Goal: Task Accomplishment & Management: Use online tool/utility

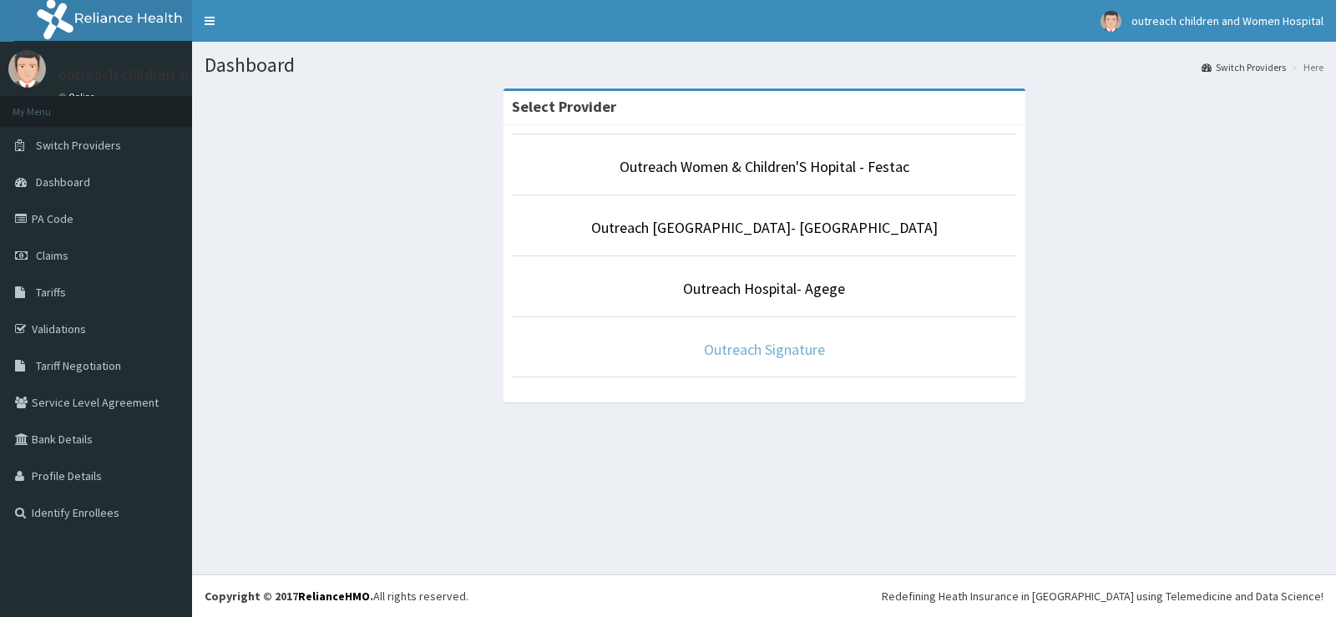
click at [806, 353] on link "Outreach Signature" at bounding box center [764, 349] width 121 height 19
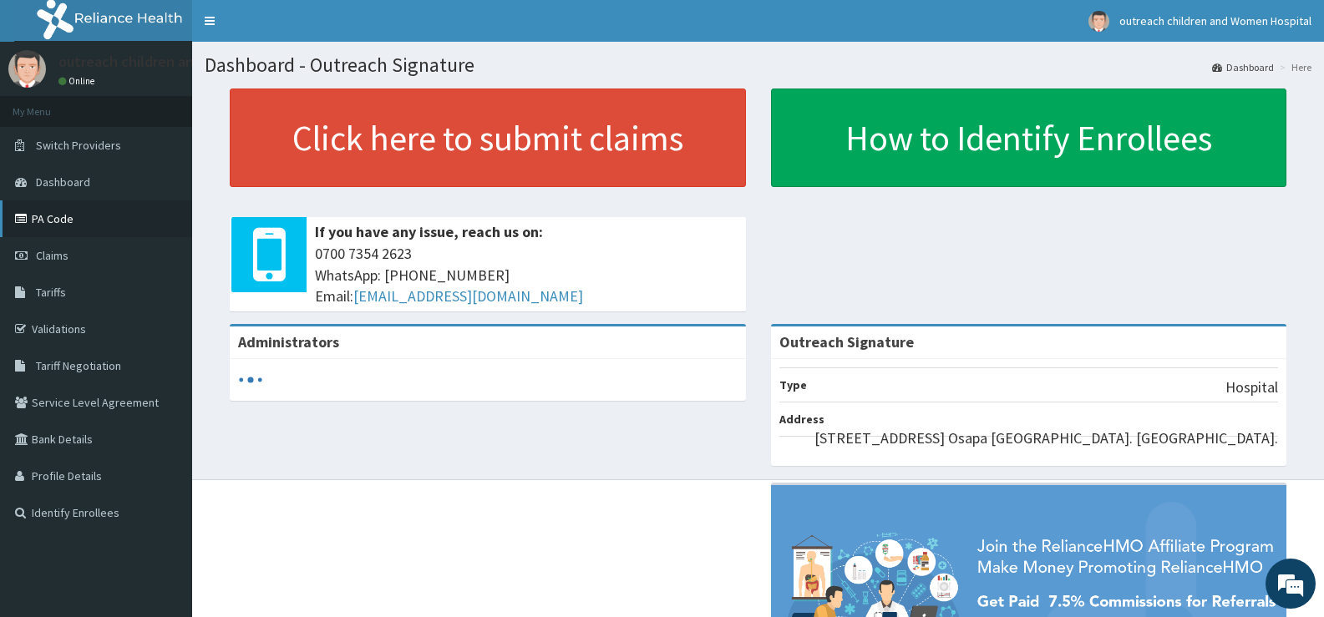
click at [78, 225] on link "PA Code" at bounding box center [96, 218] width 192 height 37
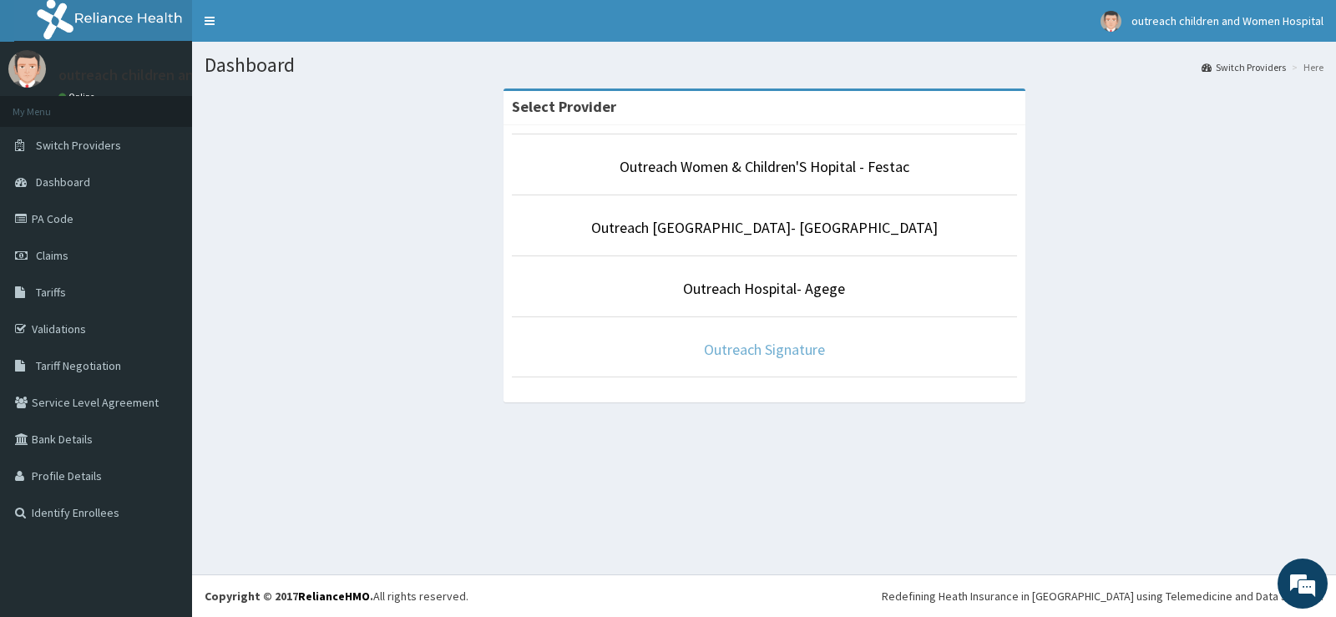
click at [779, 357] on link "Outreach Signature" at bounding box center [764, 349] width 121 height 19
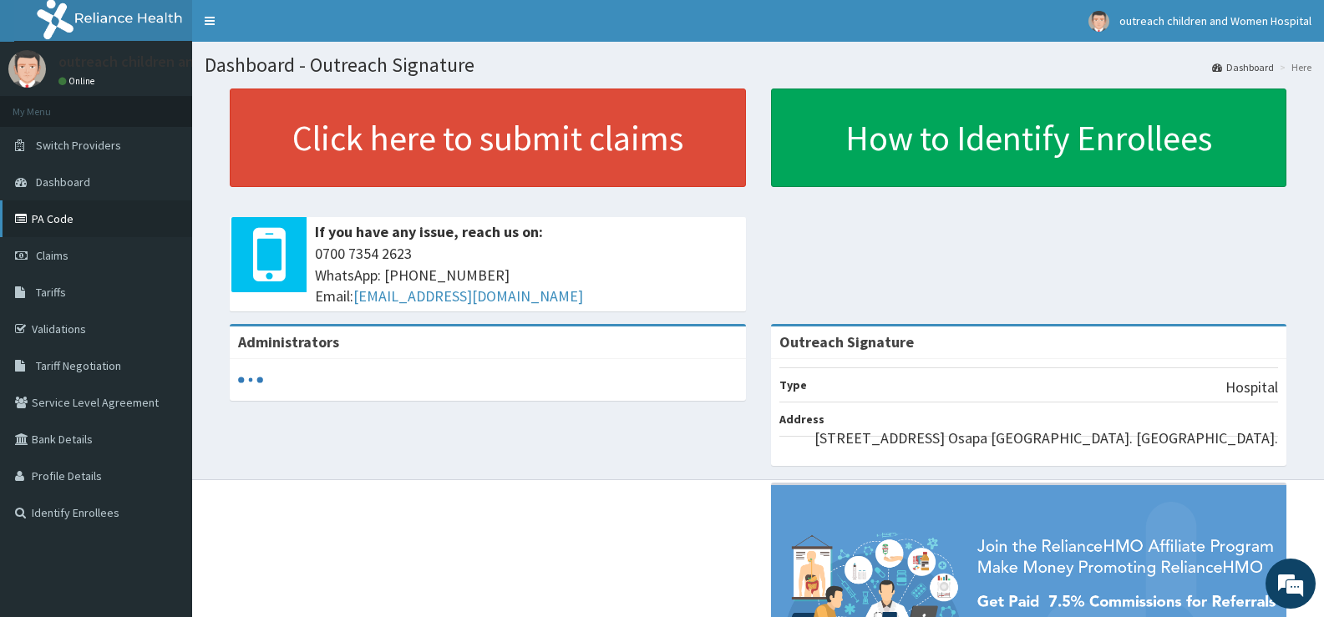
click at [66, 208] on link "PA Code" at bounding box center [96, 218] width 192 height 37
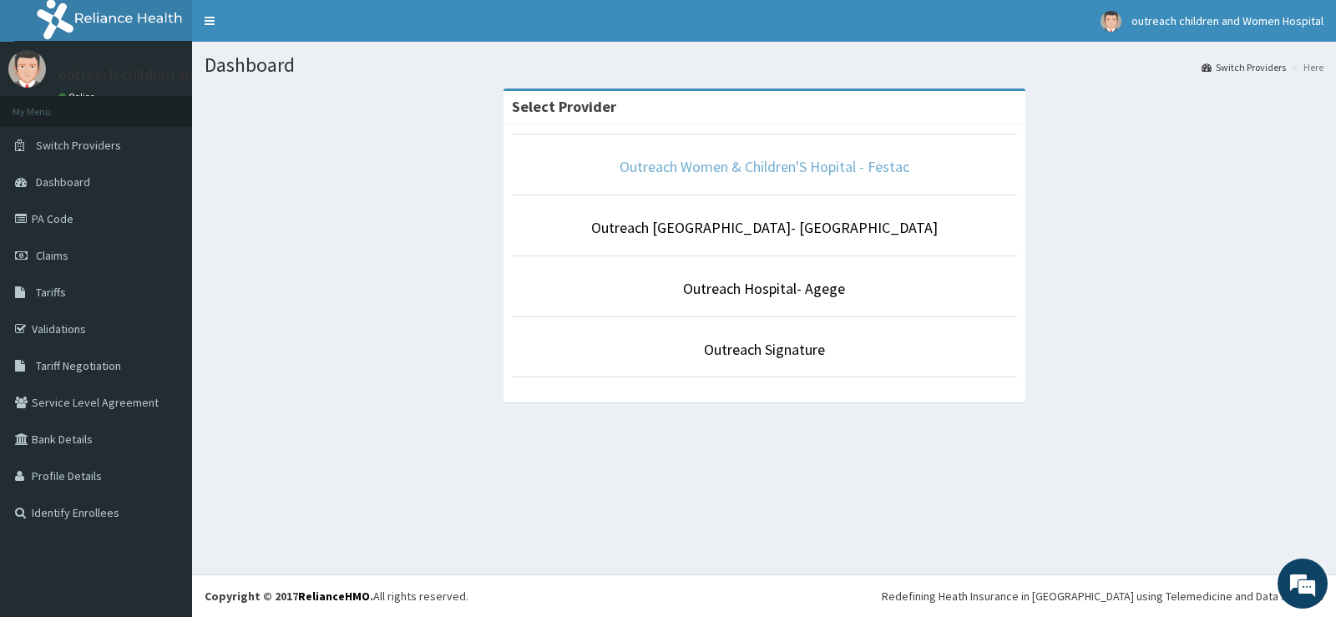
click at [819, 164] on link "Outreach Women & Children'S Hopital - Festac" at bounding box center [765, 166] width 290 height 19
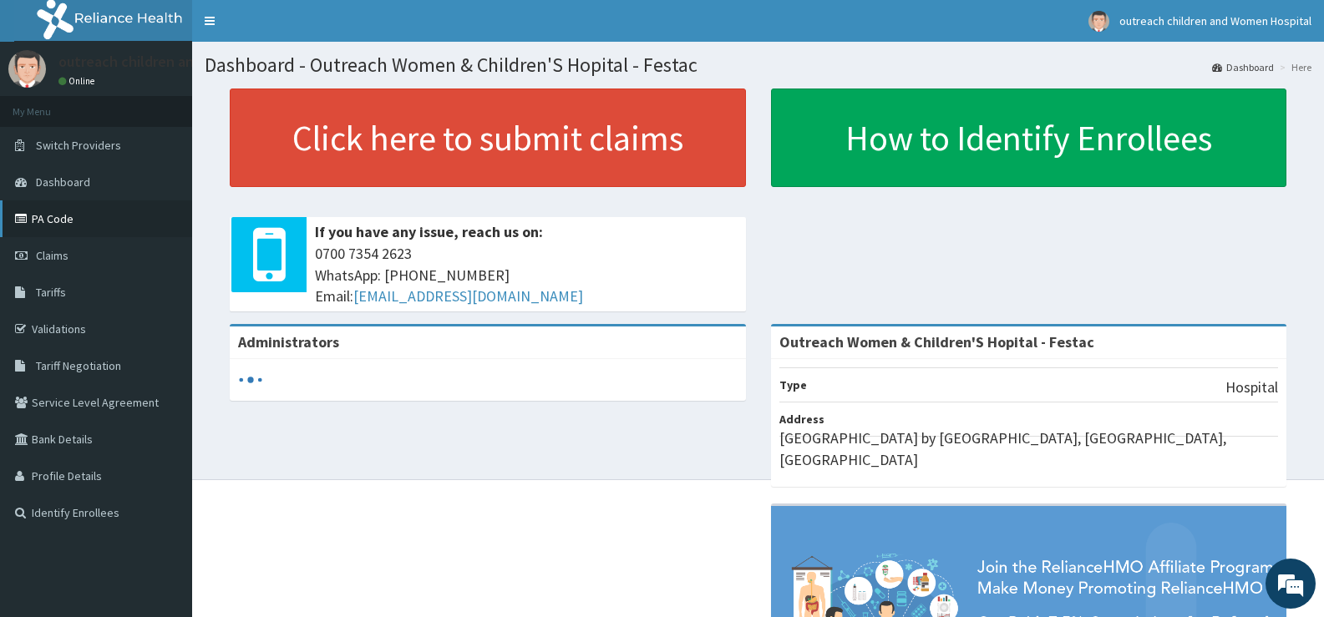
click at [65, 226] on link "PA Code" at bounding box center [96, 218] width 192 height 37
